Goal: Information Seeking & Learning: Check status

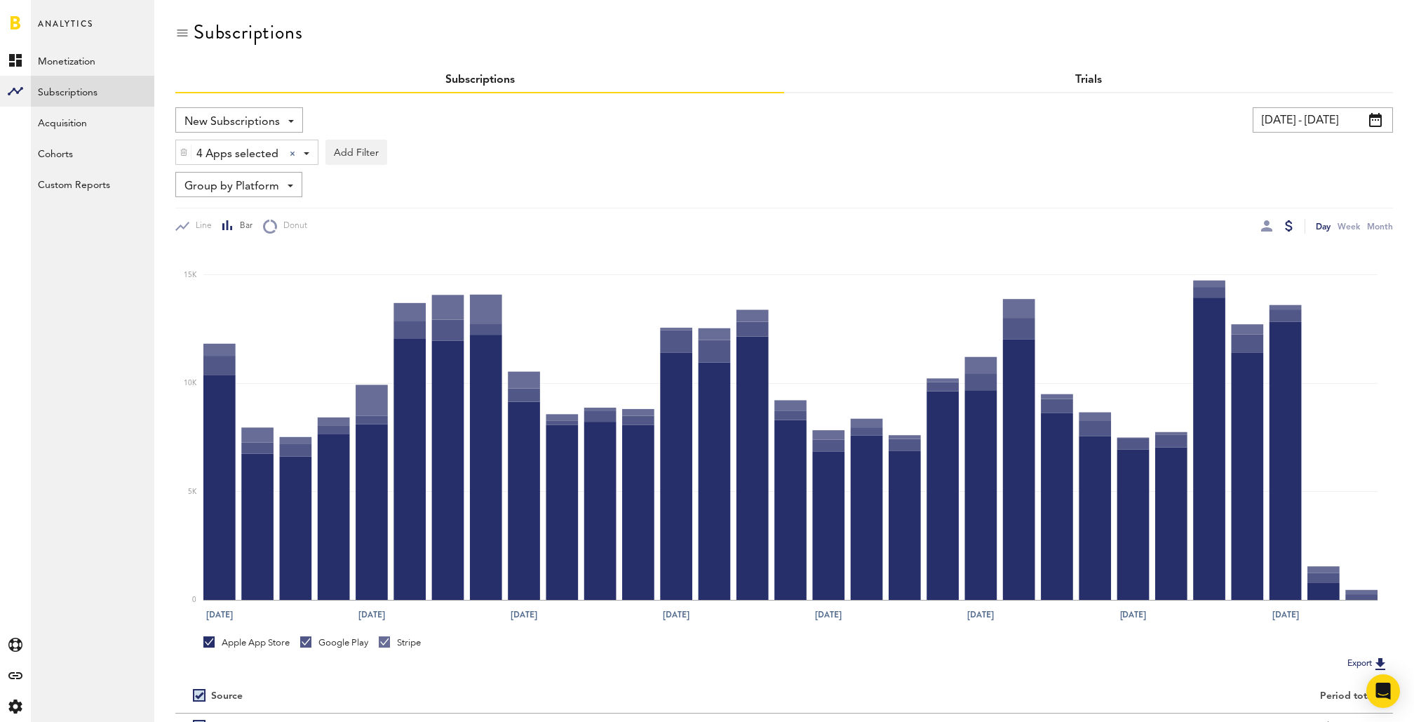
click at [1080, 76] on link "Trials" at bounding box center [1088, 79] width 27 height 11
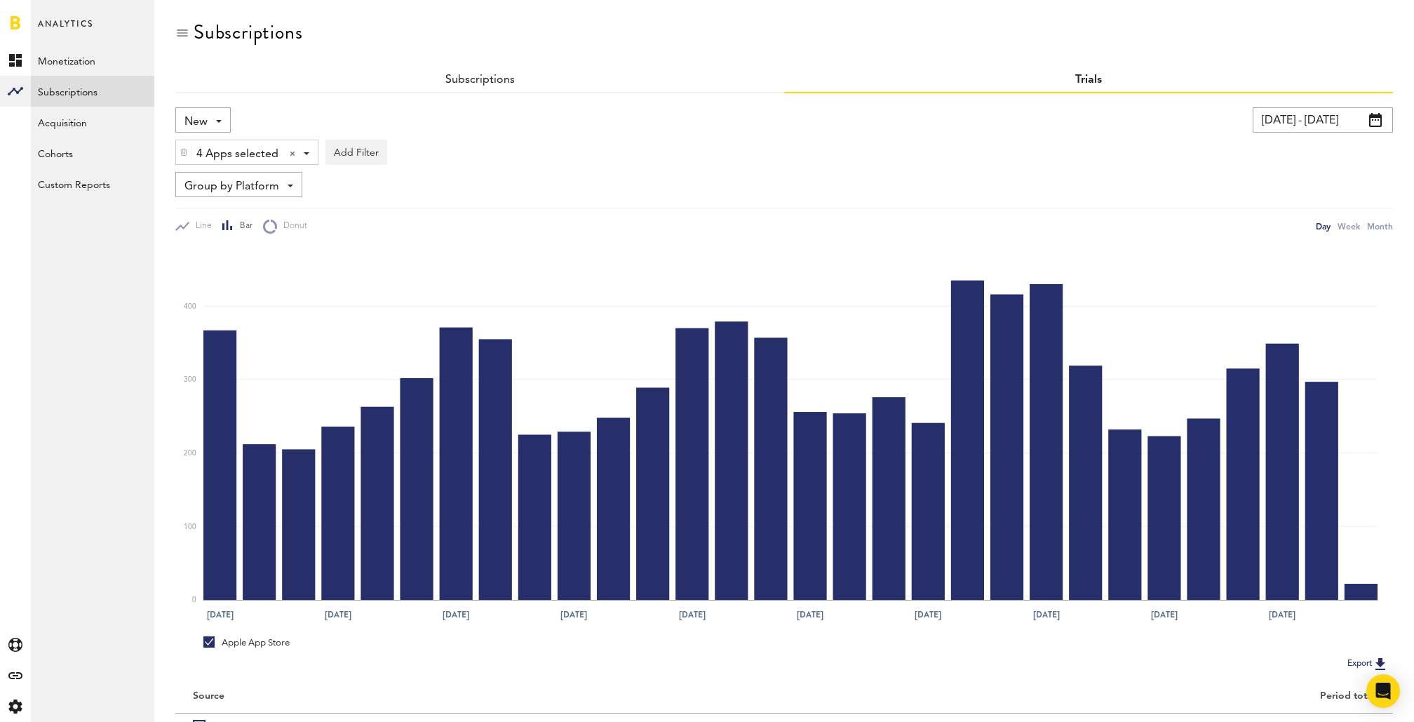
click at [262, 187] on span "Group by Platform" at bounding box center [231, 187] width 95 height 24
click at [257, 268] on span "Group by Subscription" at bounding box center [260, 268] width 142 height 24
